Goal: Task Accomplishment & Management: Use online tool/utility

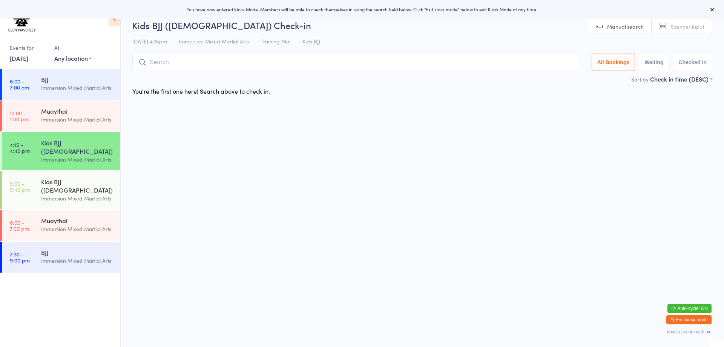
click at [45, 55] on div "Events for [DATE] [DATE] [DATE] Sun Mon Tue Wed Thu Fri Sat 31 27 28 29 30 31 0…" at bounding box center [28, 53] width 37 height 22
click at [28, 56] on link "[DATE]" at bounding box center [19, 58] width 18 height 8
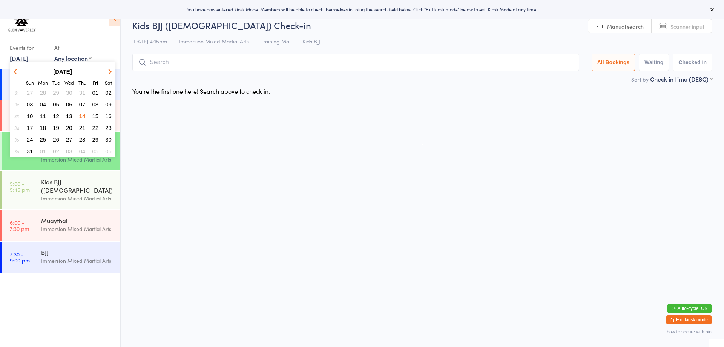
click at [68, 117] on span "13" at bounding box center [69, 116] width 6 height 6
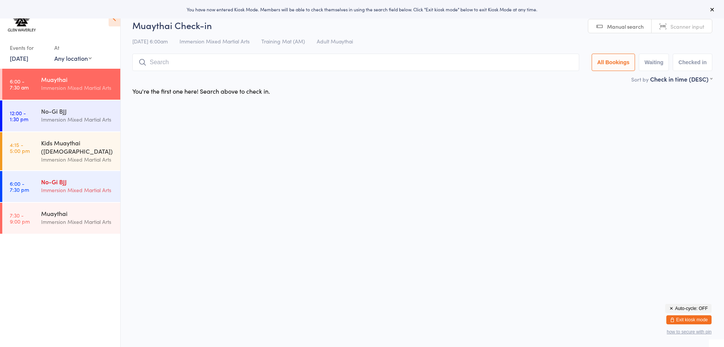
click at [63, 177] on div "No-Gi BJJ" at bounding box center [77, 181] width 73 height 8
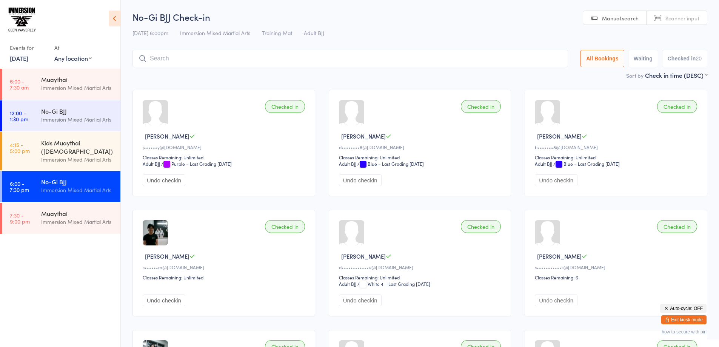
paste input "Traeh Cairns"
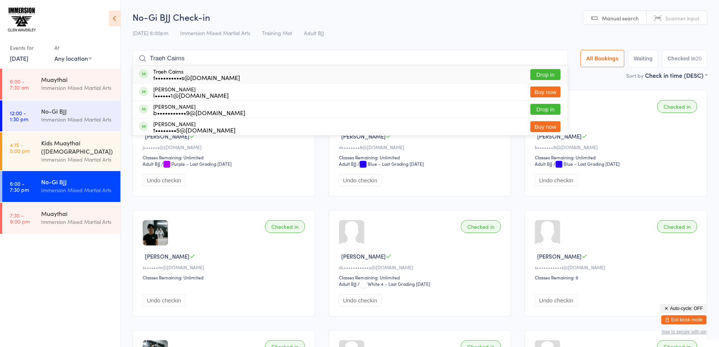
type input "Traeh Cairns"
click at [537, 73] on button "Drop in" at bounding box center [545, 74] width 30 height 11
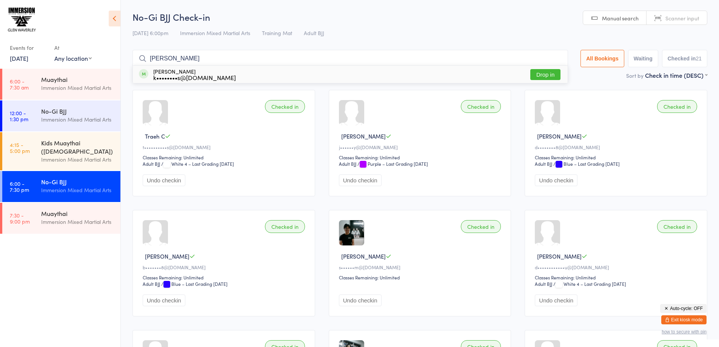
type input "kris reye"
click at [548, 75] on button "Drop in" at bounding box center [545, 74] width 30 height 11
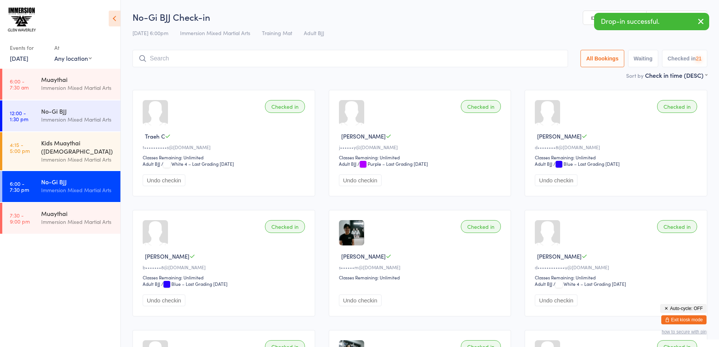
click at [495, 61] on input "search" at bounding box center [349, 58] width 435 height 17
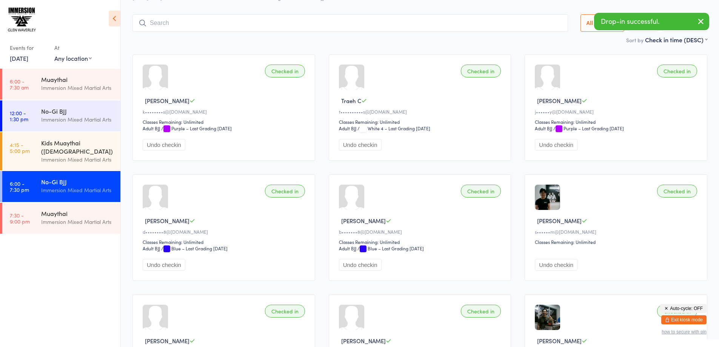
scroll to position [49, 0]
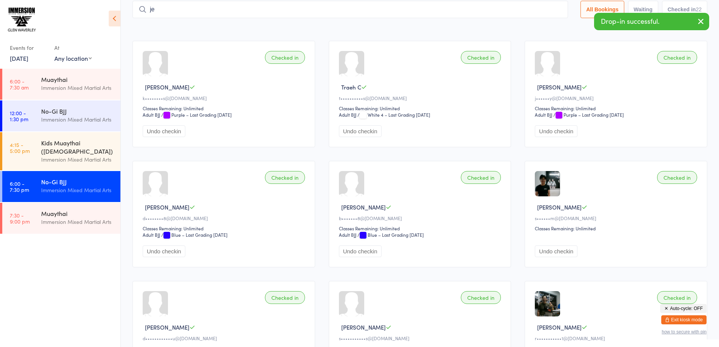
type input "j"
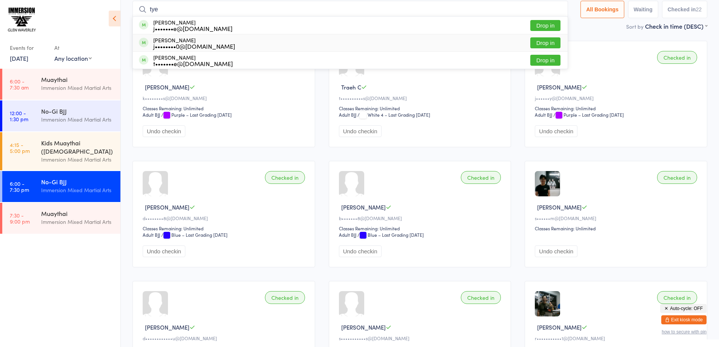
type input "tye"
click at [530, 43] on button "Drop in" at bounding box center [545, 42] width 30 height 11
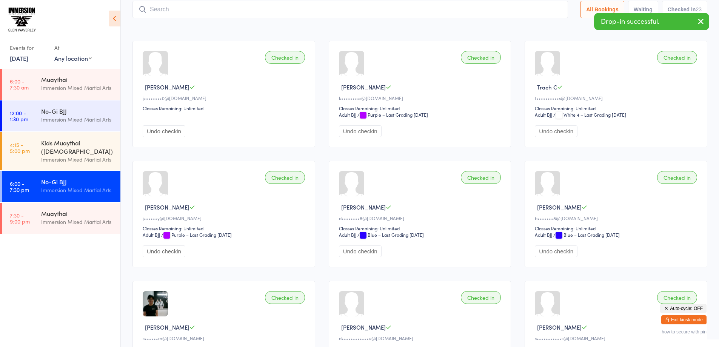
click at [246, 9] on input "search" at bounding box center [349, 9] width 435 height 17
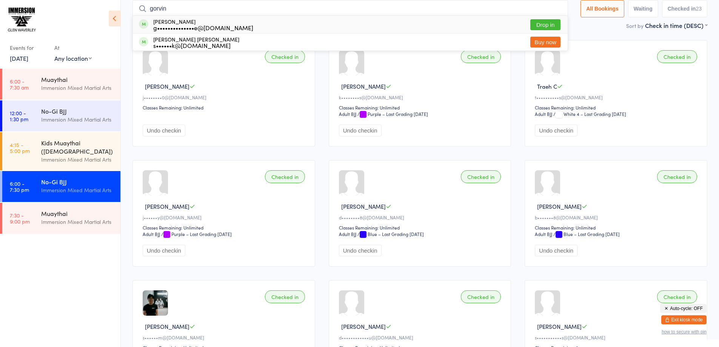
type input "gorvin"
click at [536, 20] on button "Drop in" at bounding box center [545, 24] width 30 height 11
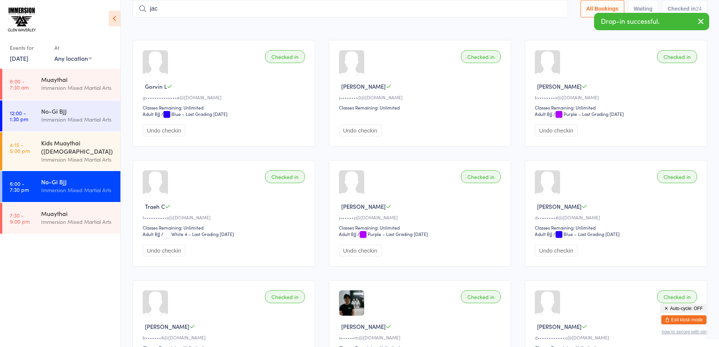
type input "jack"
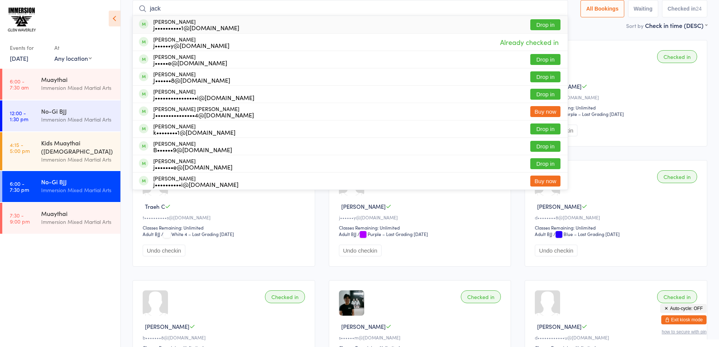
click at [555, 6] on input "jack" at bounding box center [349, 8] width 435 height 17
